Goal: Information Seeking & Learning: Learn about a topic

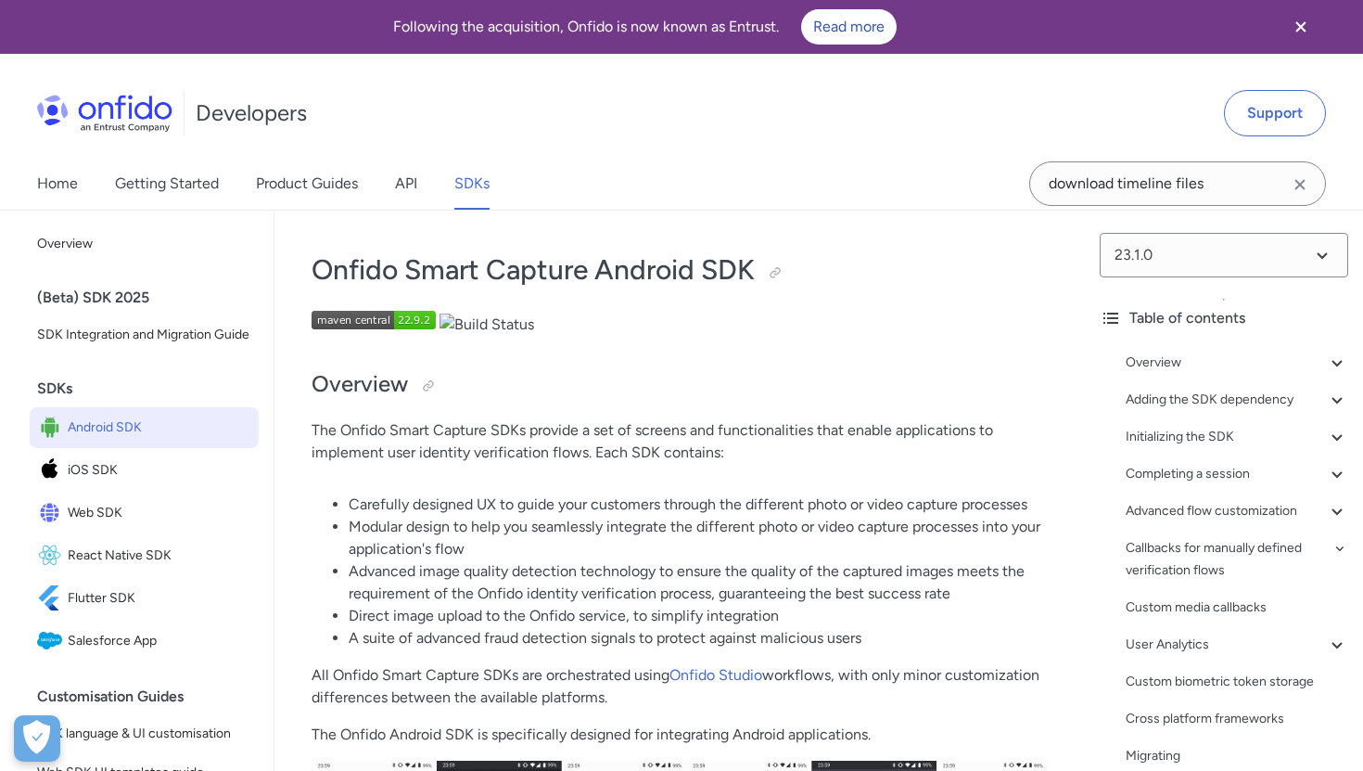
scroll to position [268, 0]
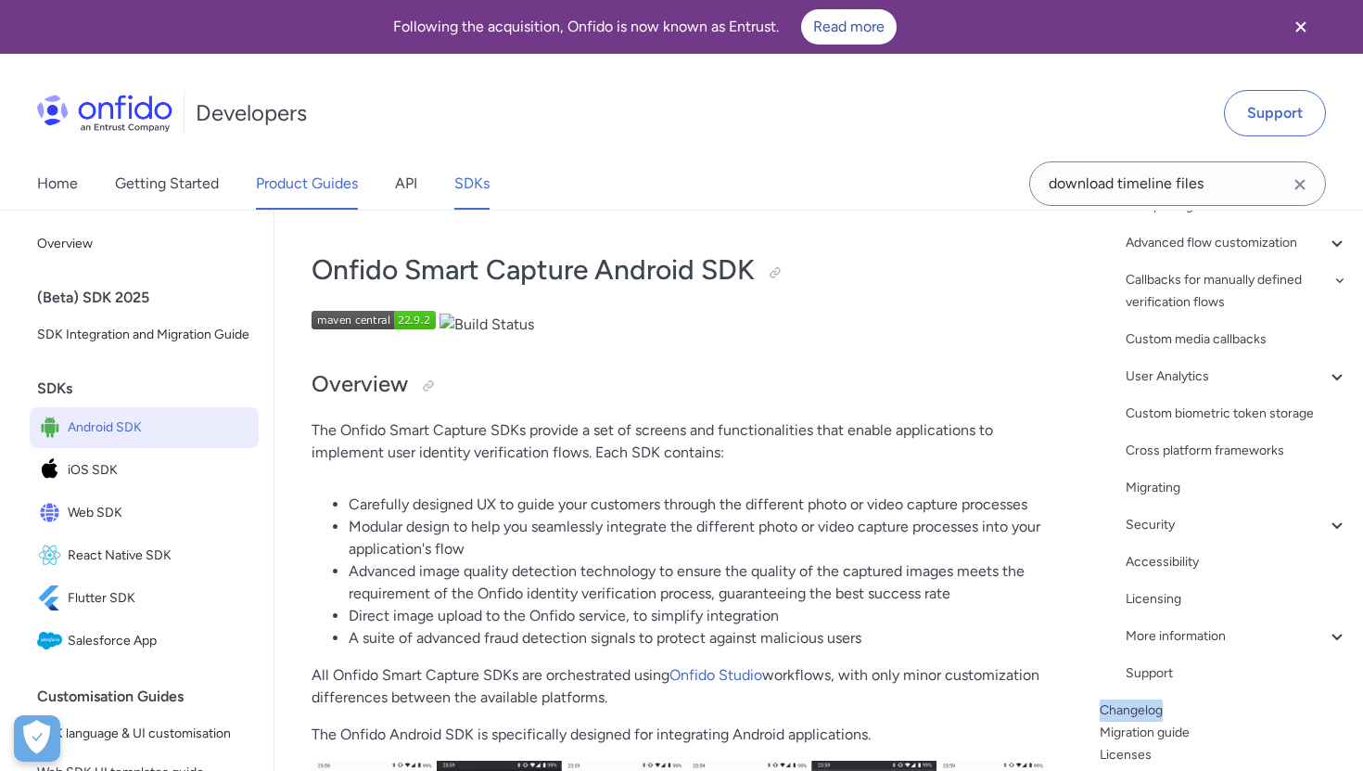
click at [304, 189] on link "Product Guides" at bounding box center [307, 184] width 102 height 52
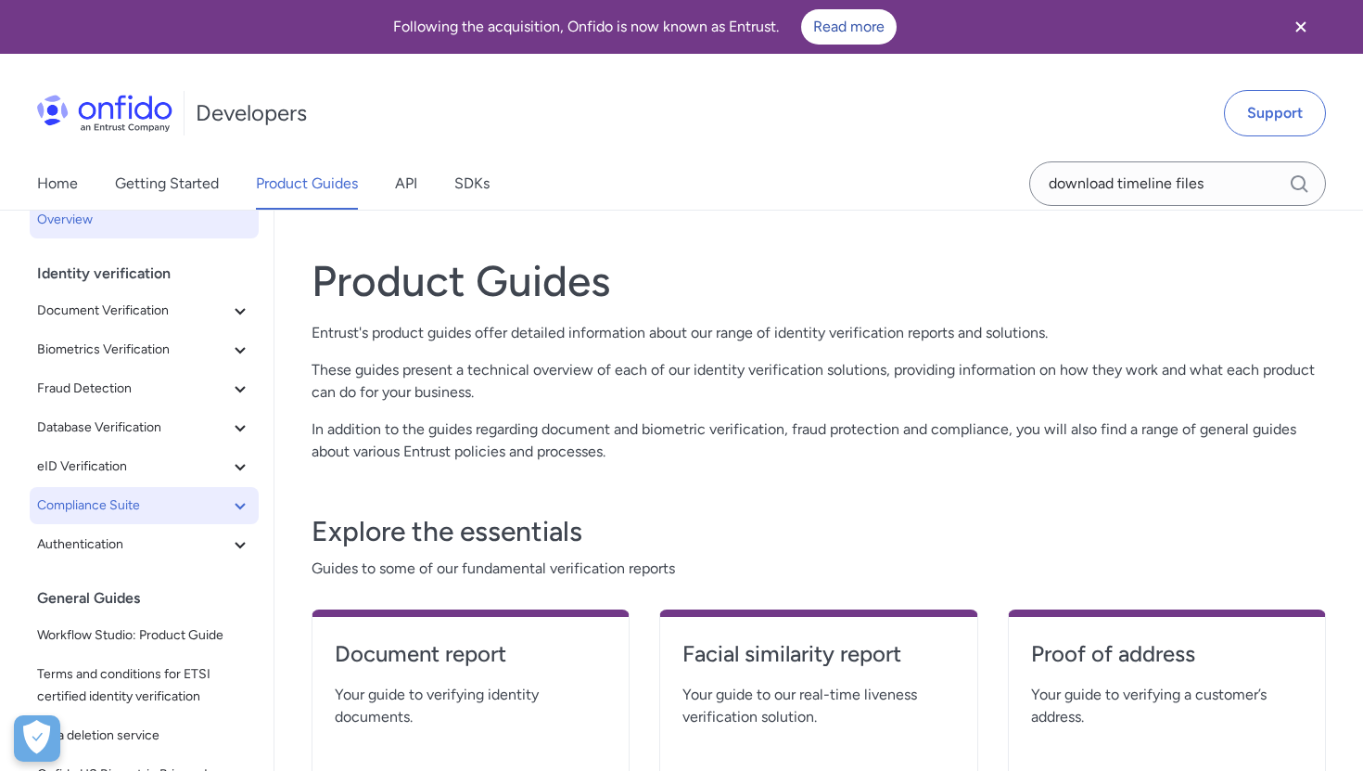
scroll to position [26, 0]
click at [95, 542] on span "Authentication" at bounding box center [133, 542] width 192 height 22
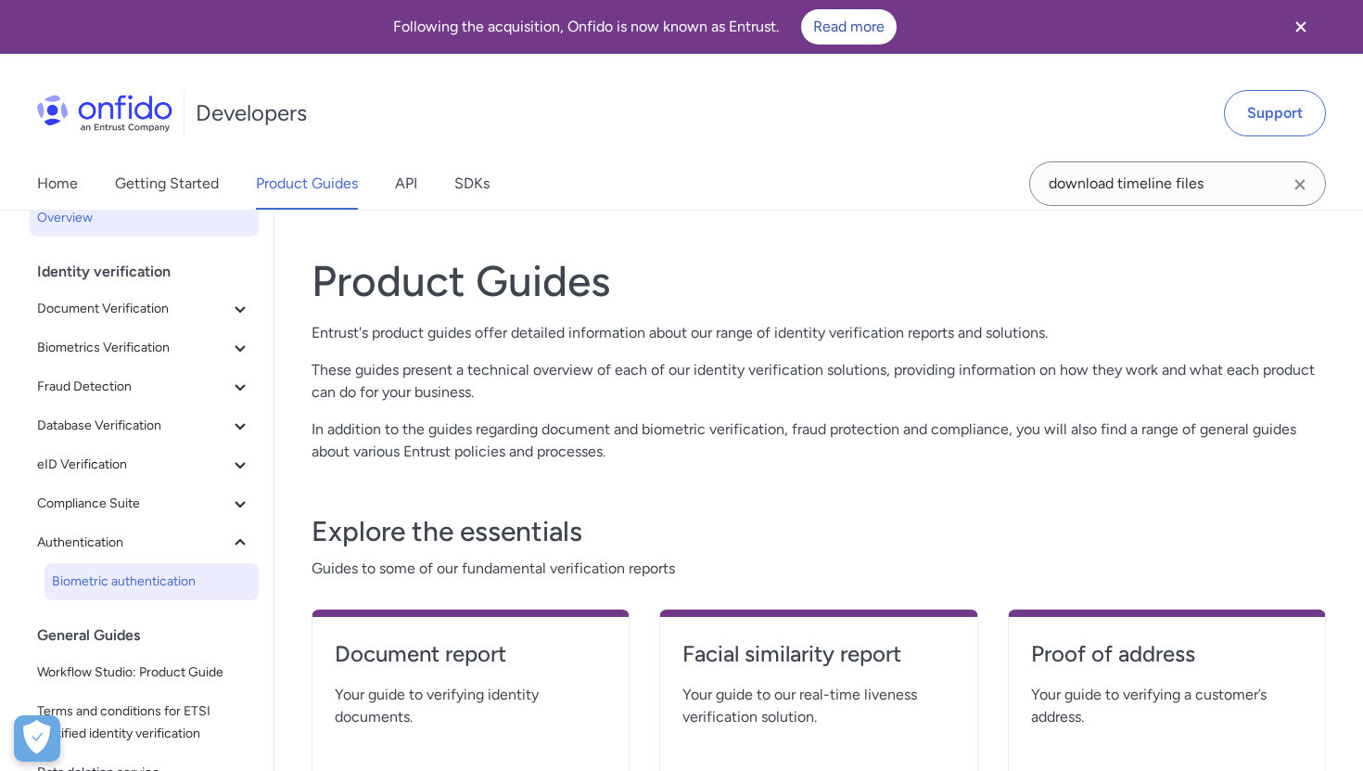
click at [186, 583] on span "Biometric authentication" at bounding box center [151, 581] width 199 height 22
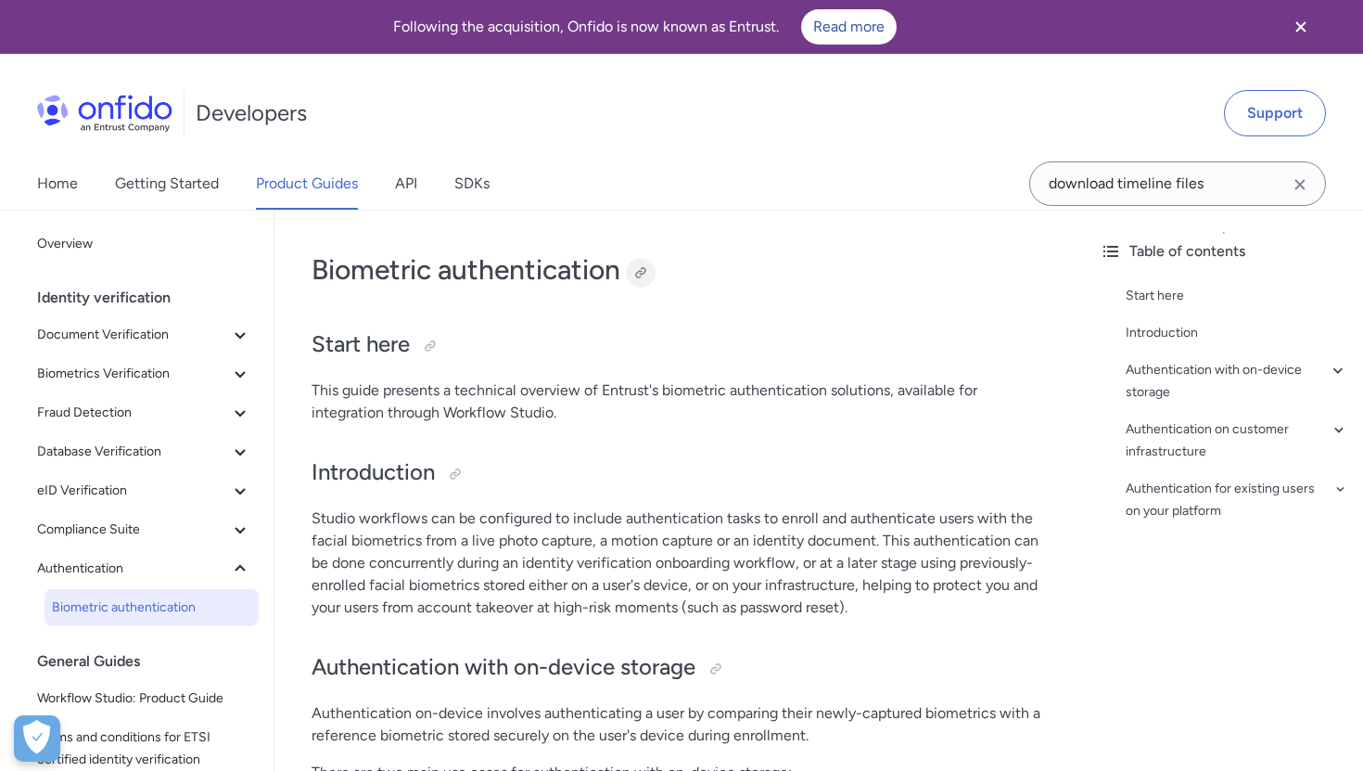
click at [640, 273] on div at bounding box center [641, 272] width 15 height 15
